Goal: Information Seeking & Learning: Learn about a topic

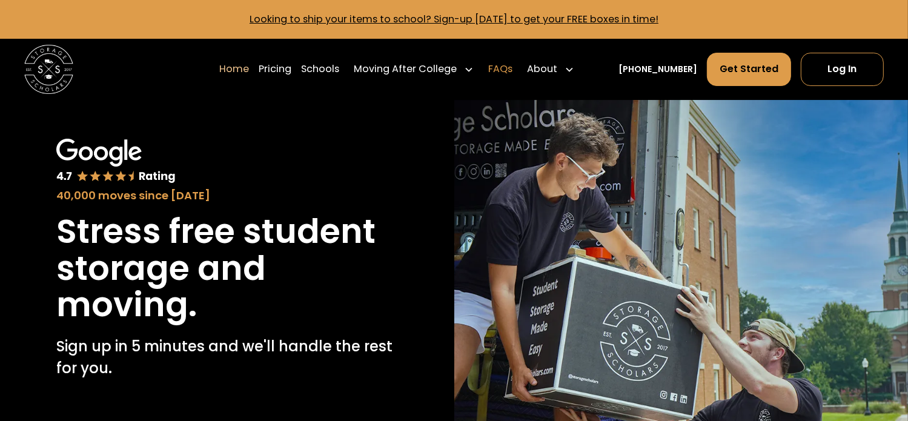
click at [511, 73] on link "FAQs" at bounding box center [500, 69] width 24 height 34
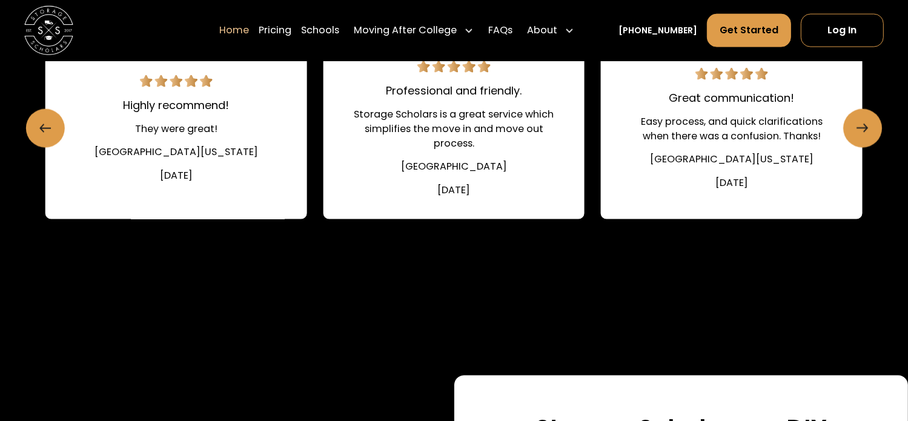
scroll to position [1740, 0]
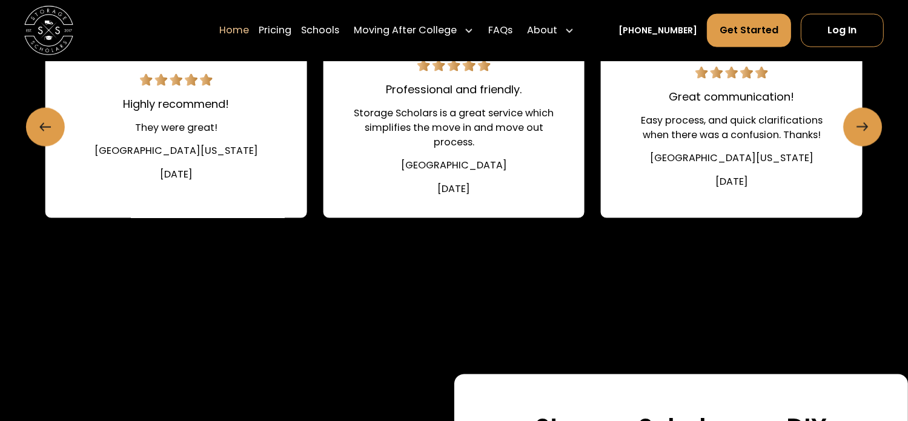
click at [347, 117] on link "Professional and friendly. Storage Scholars is a great service which simplifies…" at bounding box center [454, 127] width 262 height 183
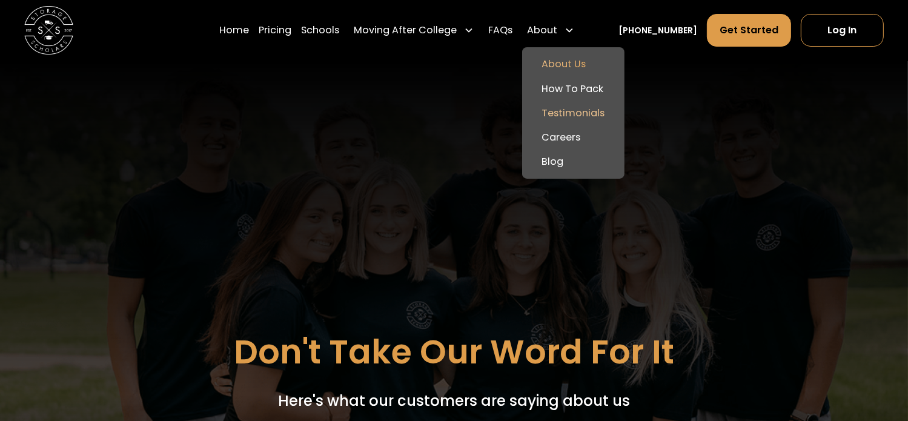
click at [571, 64] on link "About Us" at bounding box center [573, 64] width 92 height 24
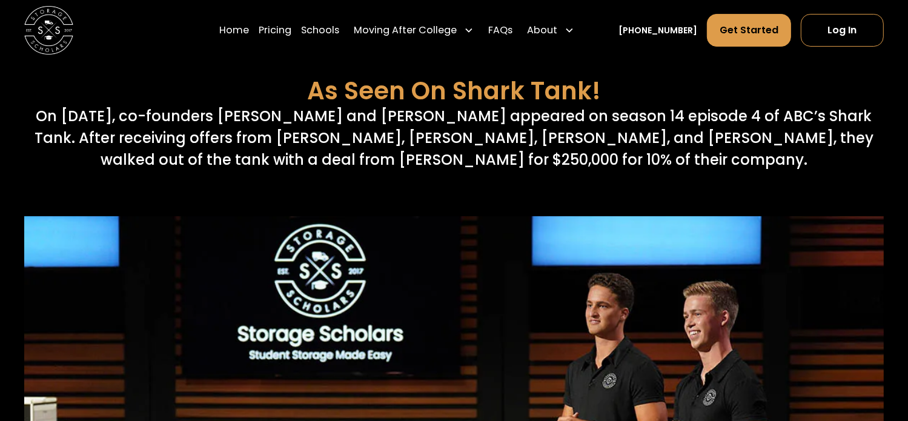
scroll to position [4689, 0]
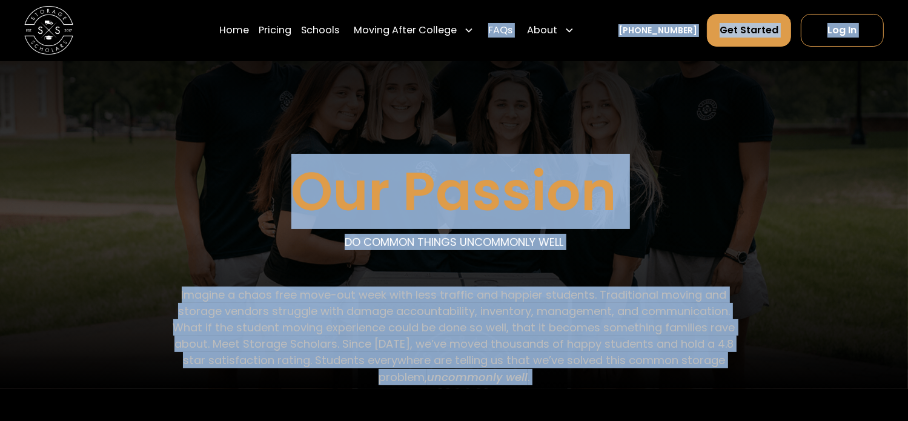
scroll to position [0, 0]
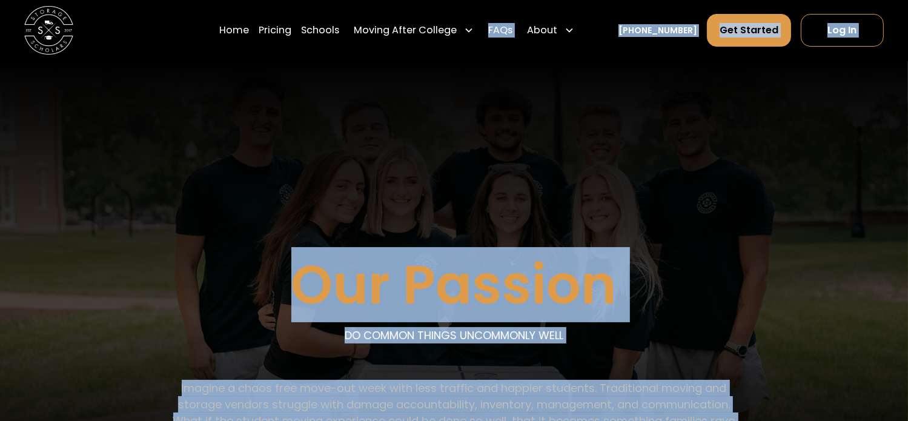
click at [640, 160] on div "Our Passion DO COMMON THINGS UNCOMMONLY WELL Imagine a chaos free move-out week…" at bounding box center [453, 292] width 817 height 463
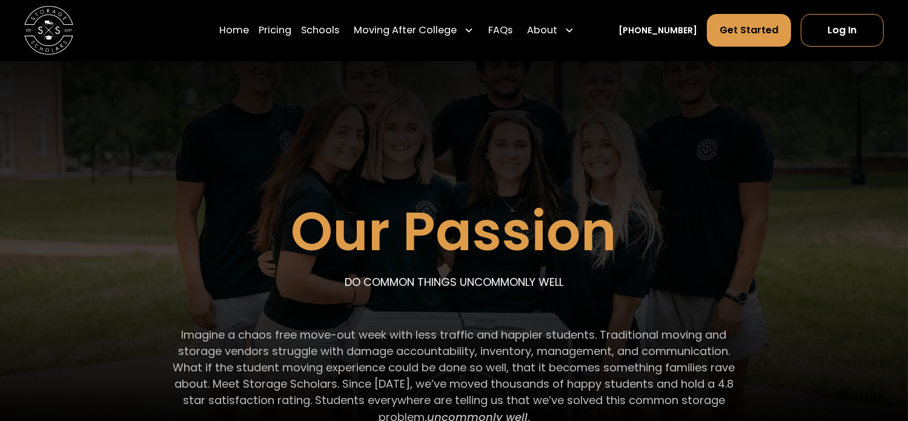
scroll to position [88, 0]
